Goal: Task Accomplishment & Management: Complete application form

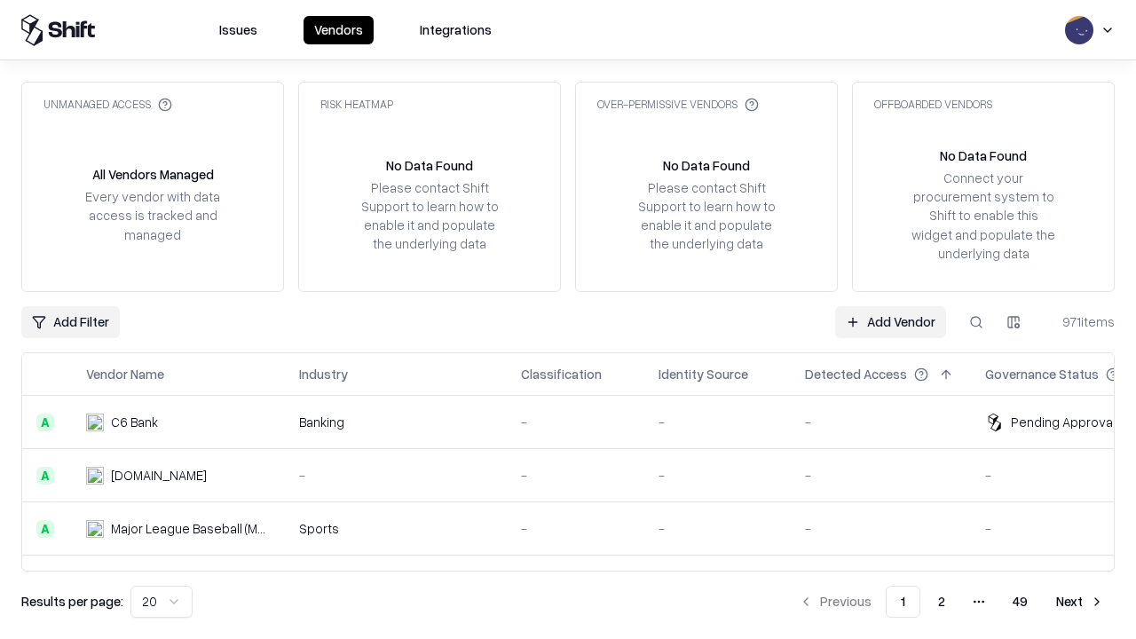
click at [890, 321] on link "Add Vendor" at bounding box center [890, 322] width 111 height 32
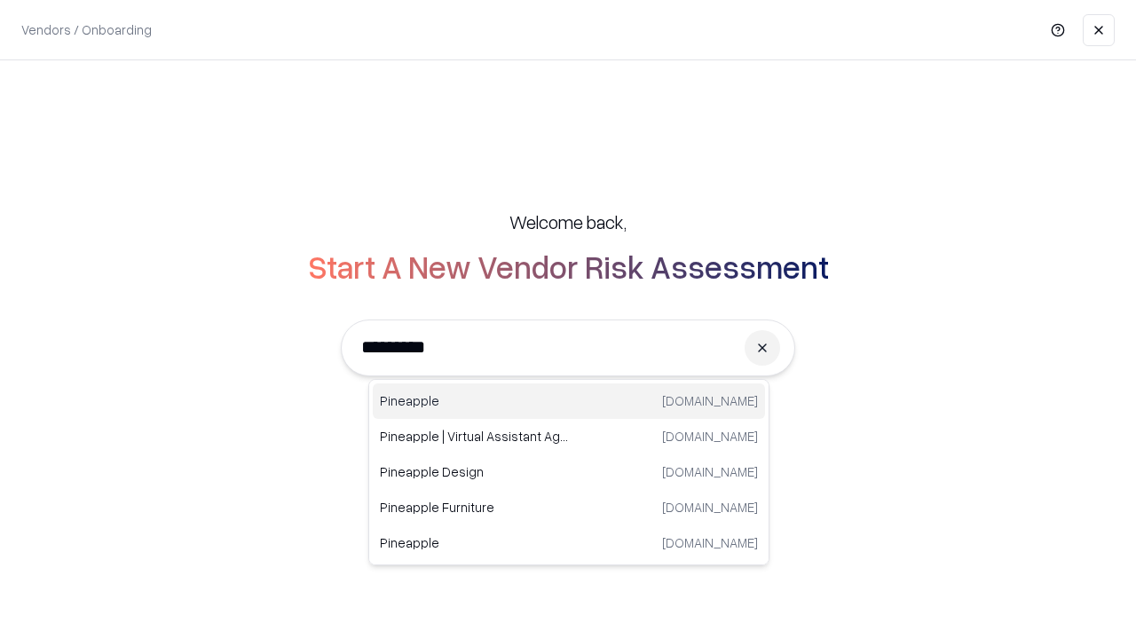
click at [569, 401] on div "Pineapple [DOMAIN_NAME]" at bounding box center [569, 400] width 392 height 35
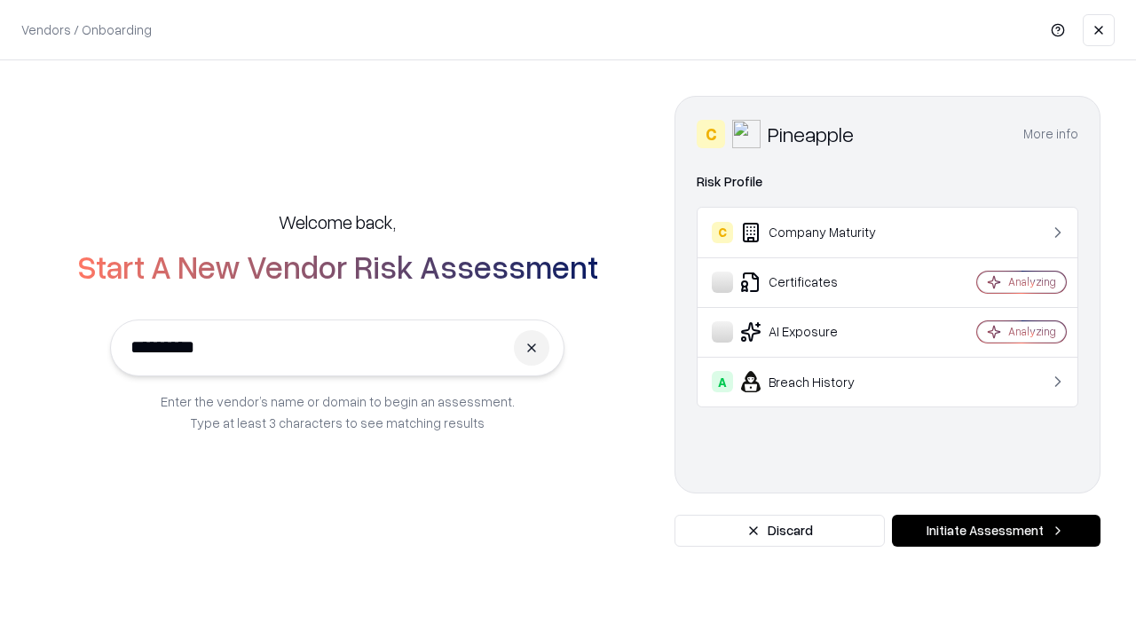
type input "*********"
click at [995, 531] on button "Initiate Assessment" at bounding box center [996, 531] width 208 height 32
